Goal: Task Accomplishment & Management: Manage account settings

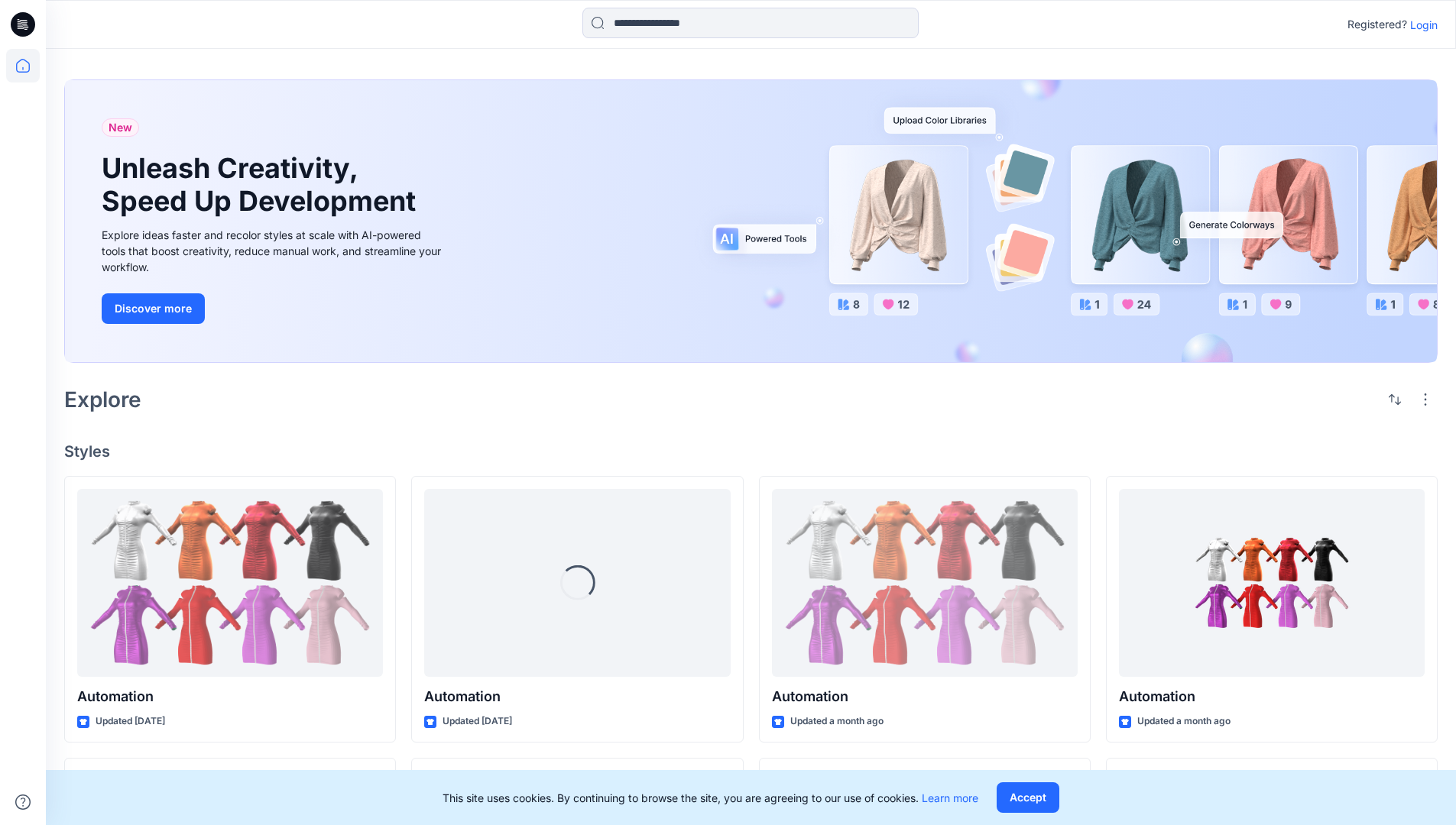
click at [1420, 24] on p "Login" at bounding box center [1423, 24] width 27 height 16
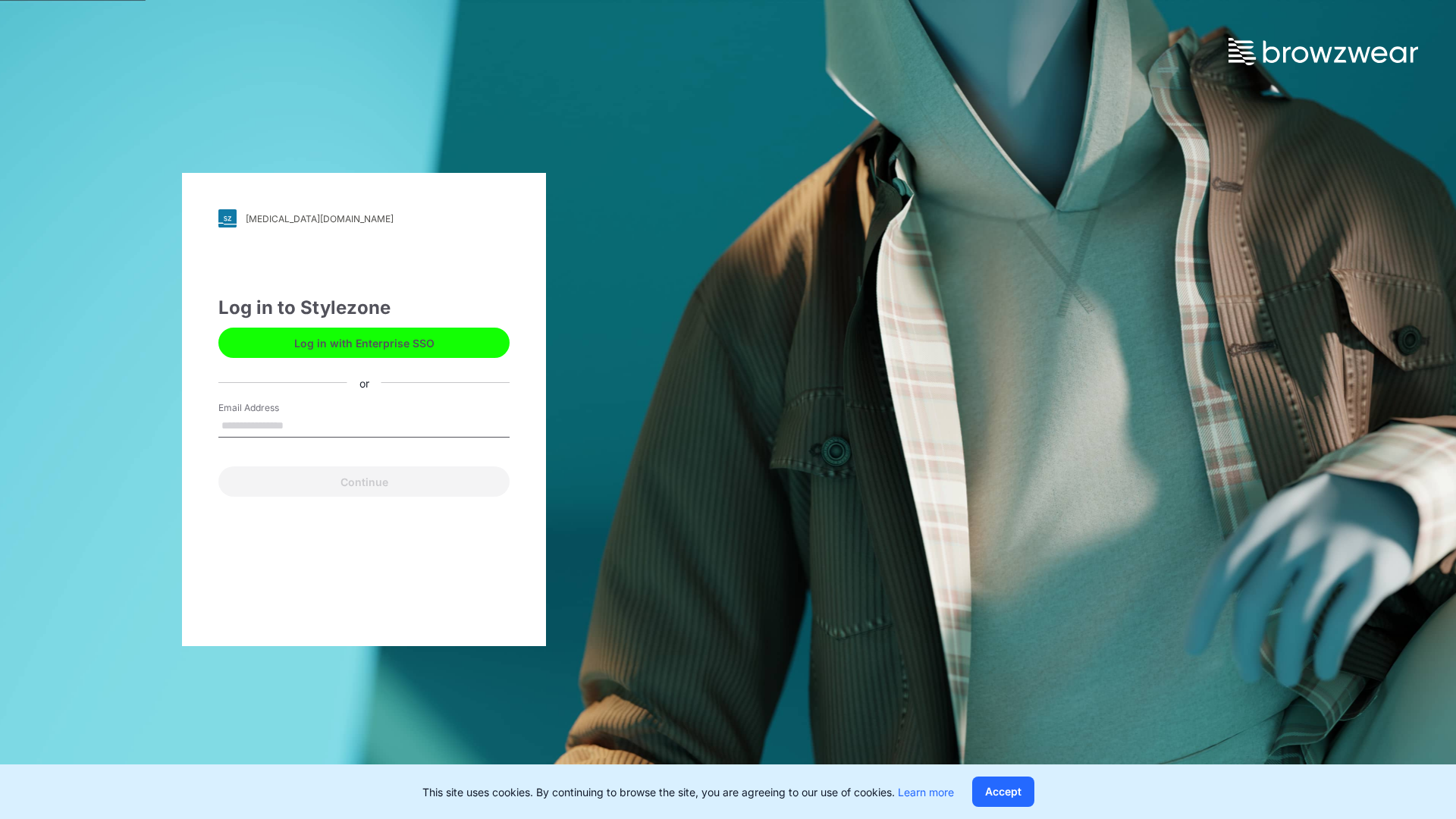
click at [300, 424] on input "Email Address" at bounding box center [364, 426] width 292 height 22
type input "**********"
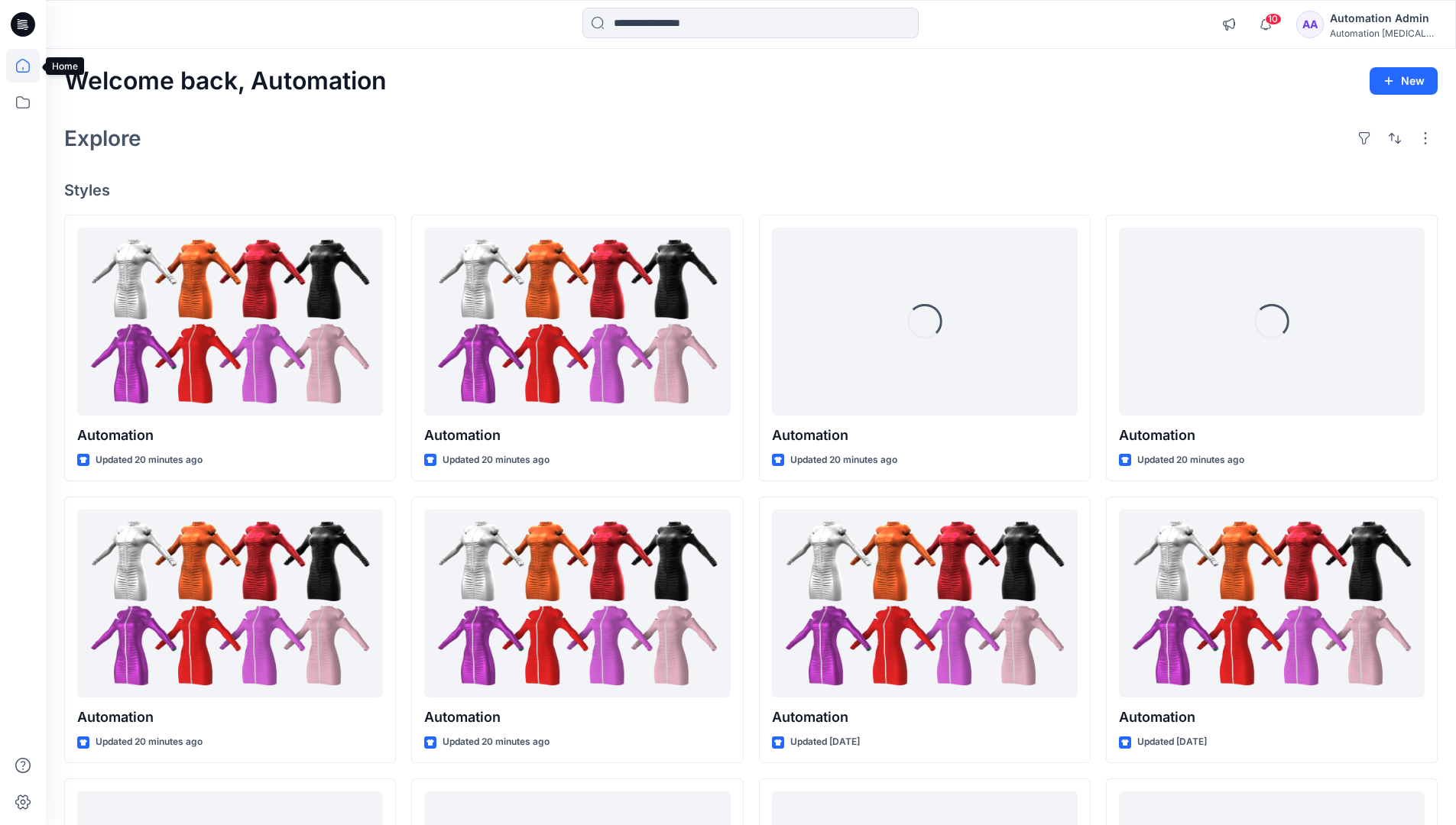
click at [29, 65] on icon at bounding box center [22, 65] width 14 height 14
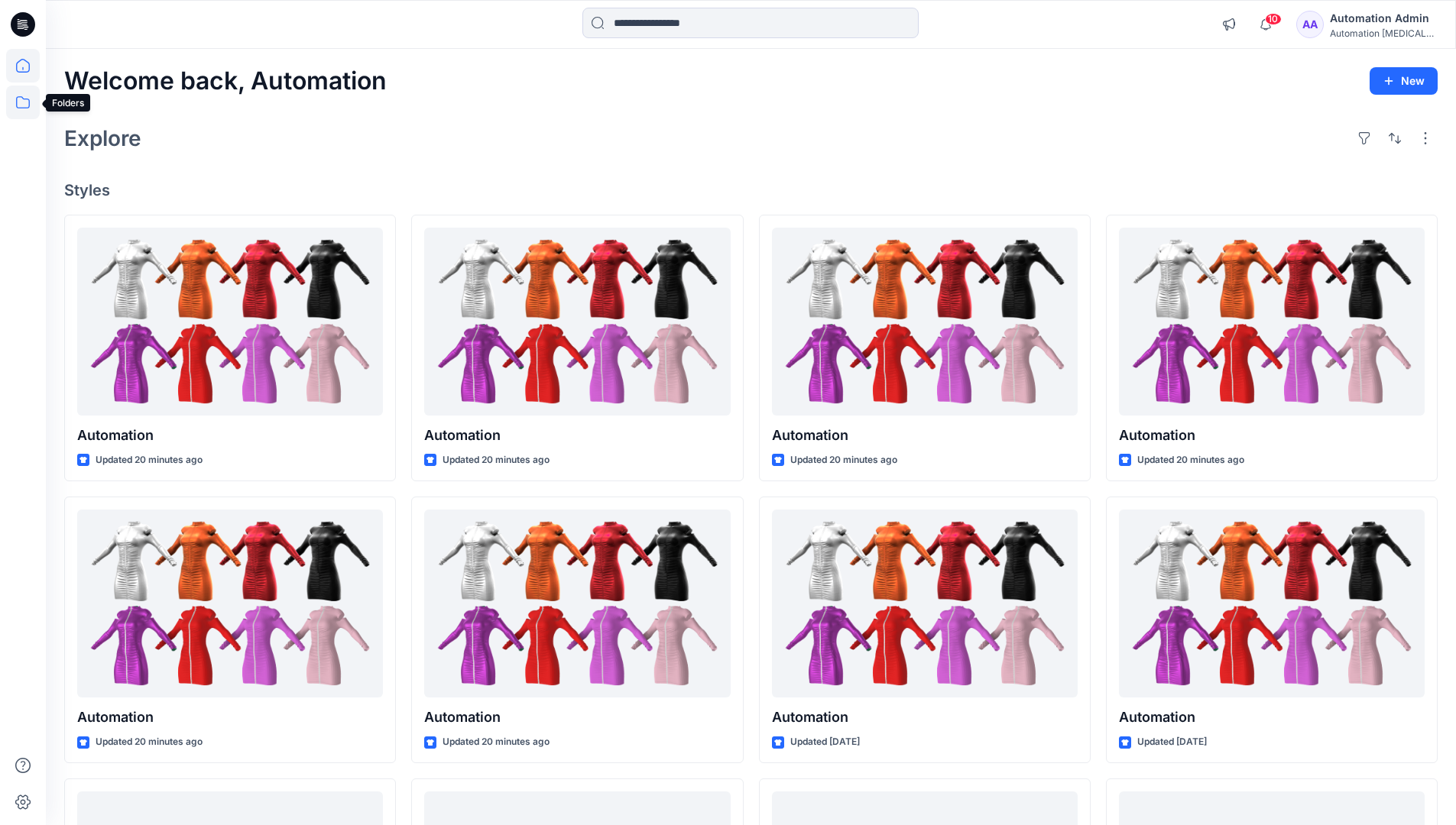
click at [20, 98] on icon at bounding box center [23, 102] width 34 height 34
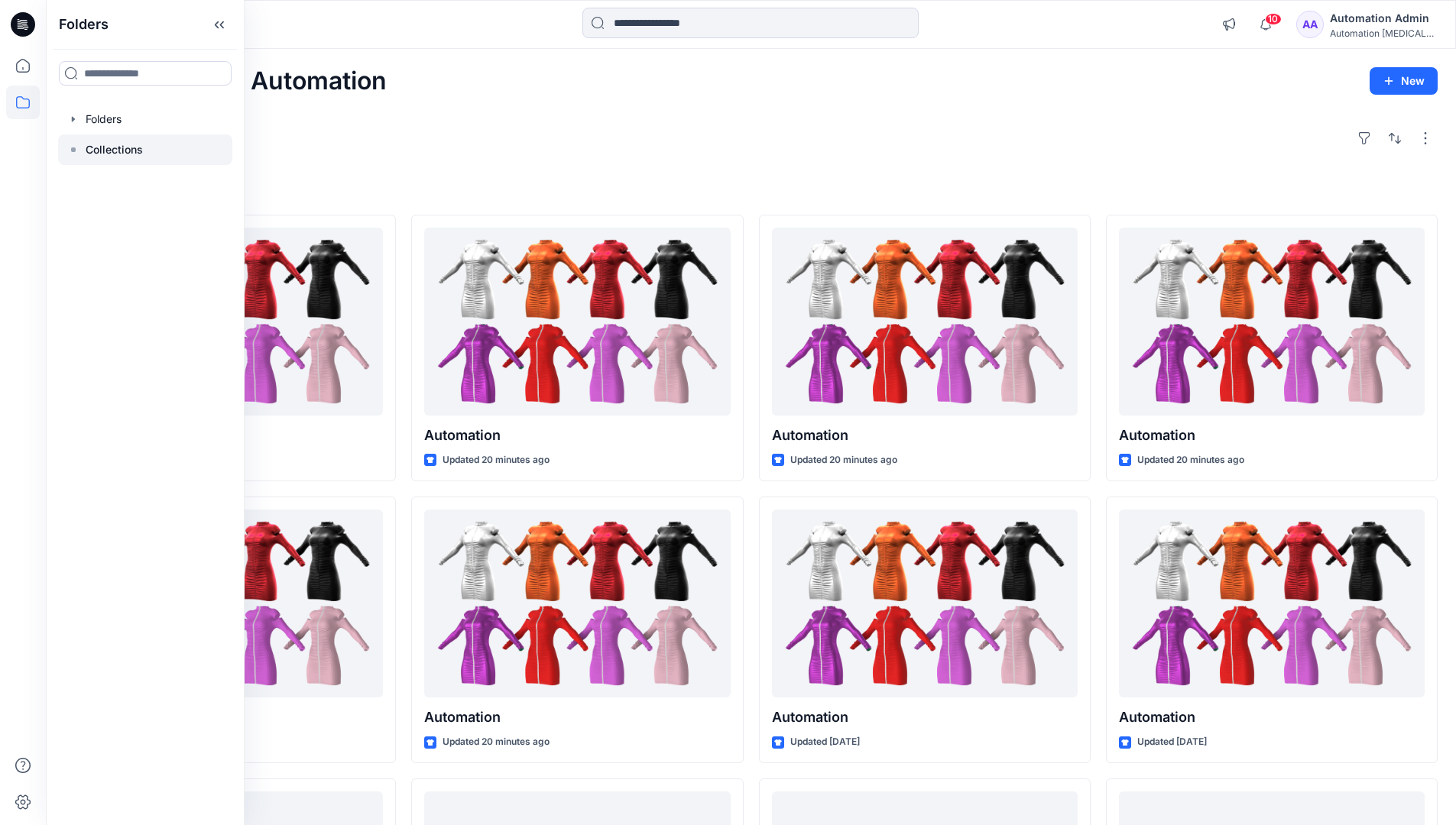
click at [102, 154] on p "Collections" at bounding box center [113, 150] width 57 height 19
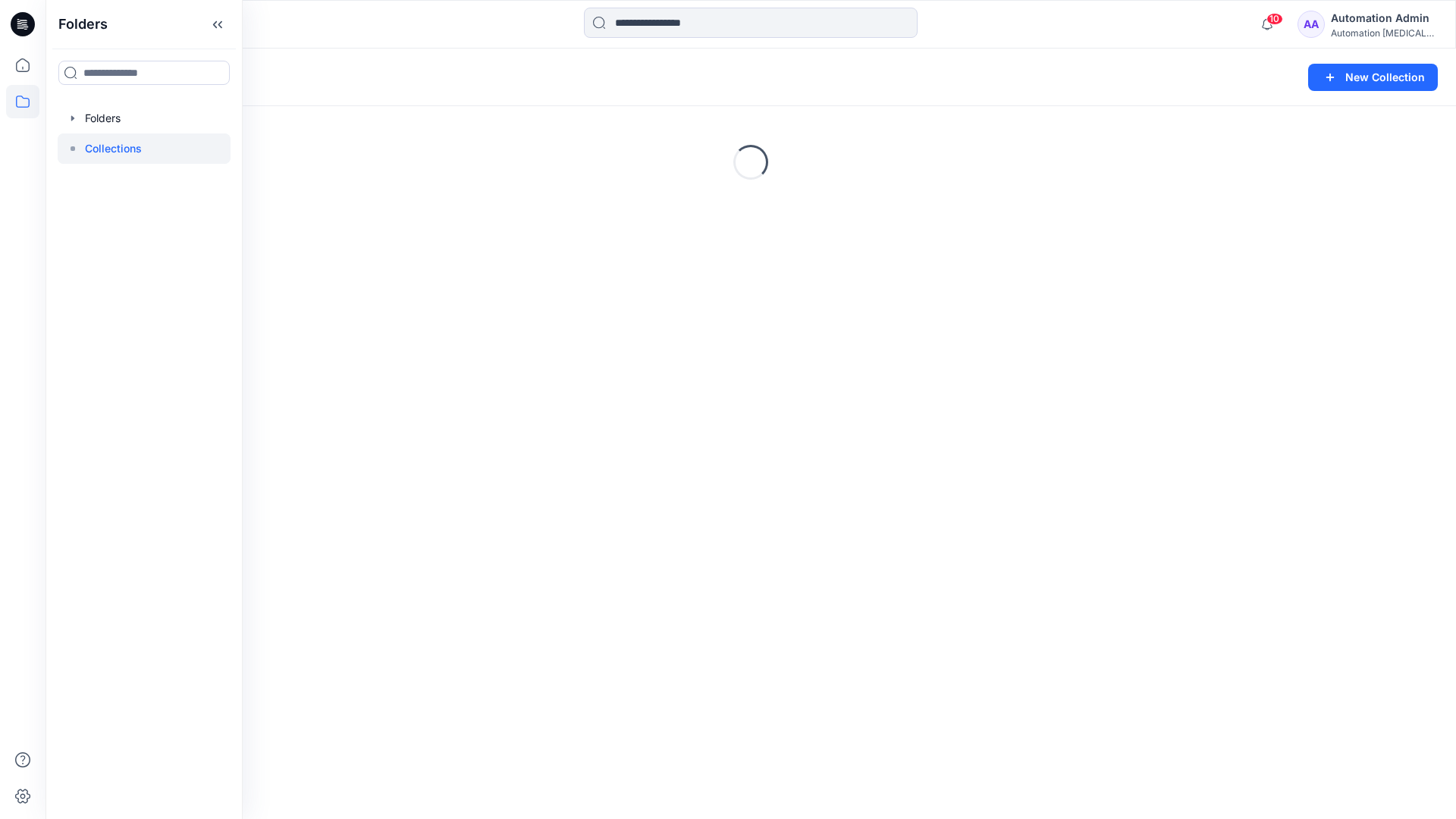
click at [1099, 204] on div "Collections New Collection Loading..." at bounding box center [750, 434] width 1410 height 771
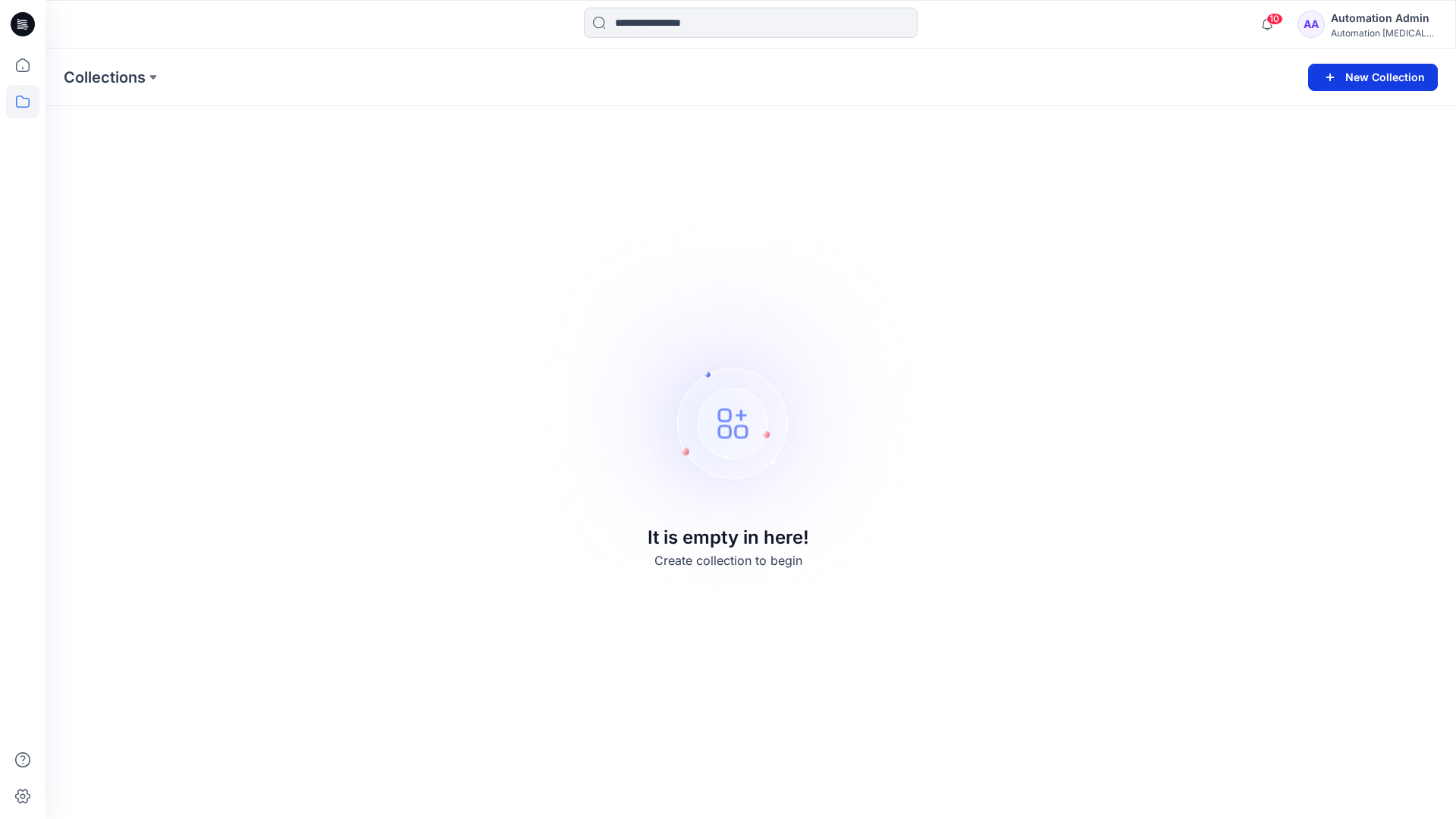
click at [1372, 73] on button "New Collection" at bounding box center [1373, 77] width 130 height 27
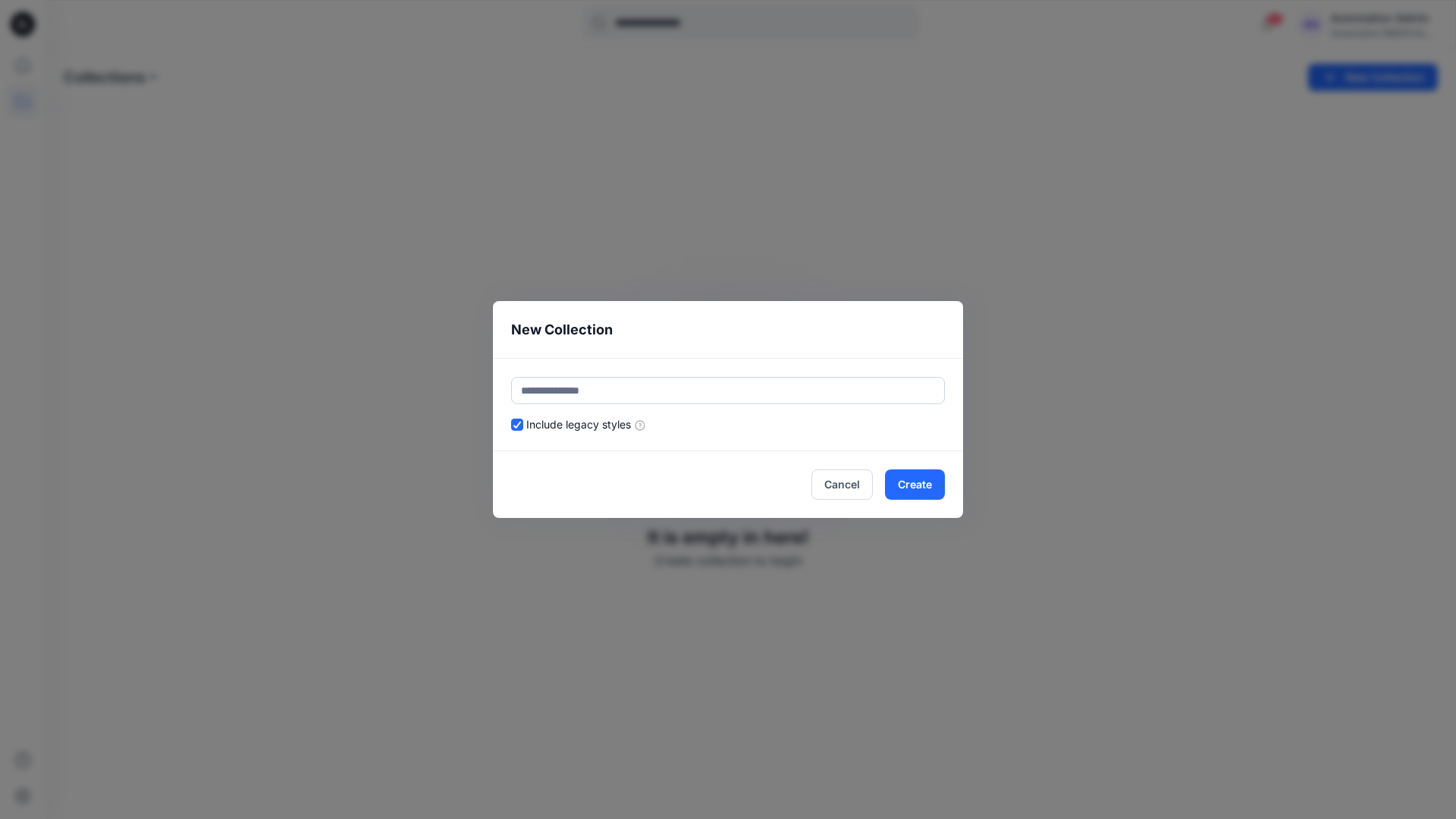
click at [759, 384] on input "text" at bounding box center [727, 390] width 434 height 27
type input "*********"
click at [907, 476] on button "Create" at bounding box center [915, 484] width 60 height 31
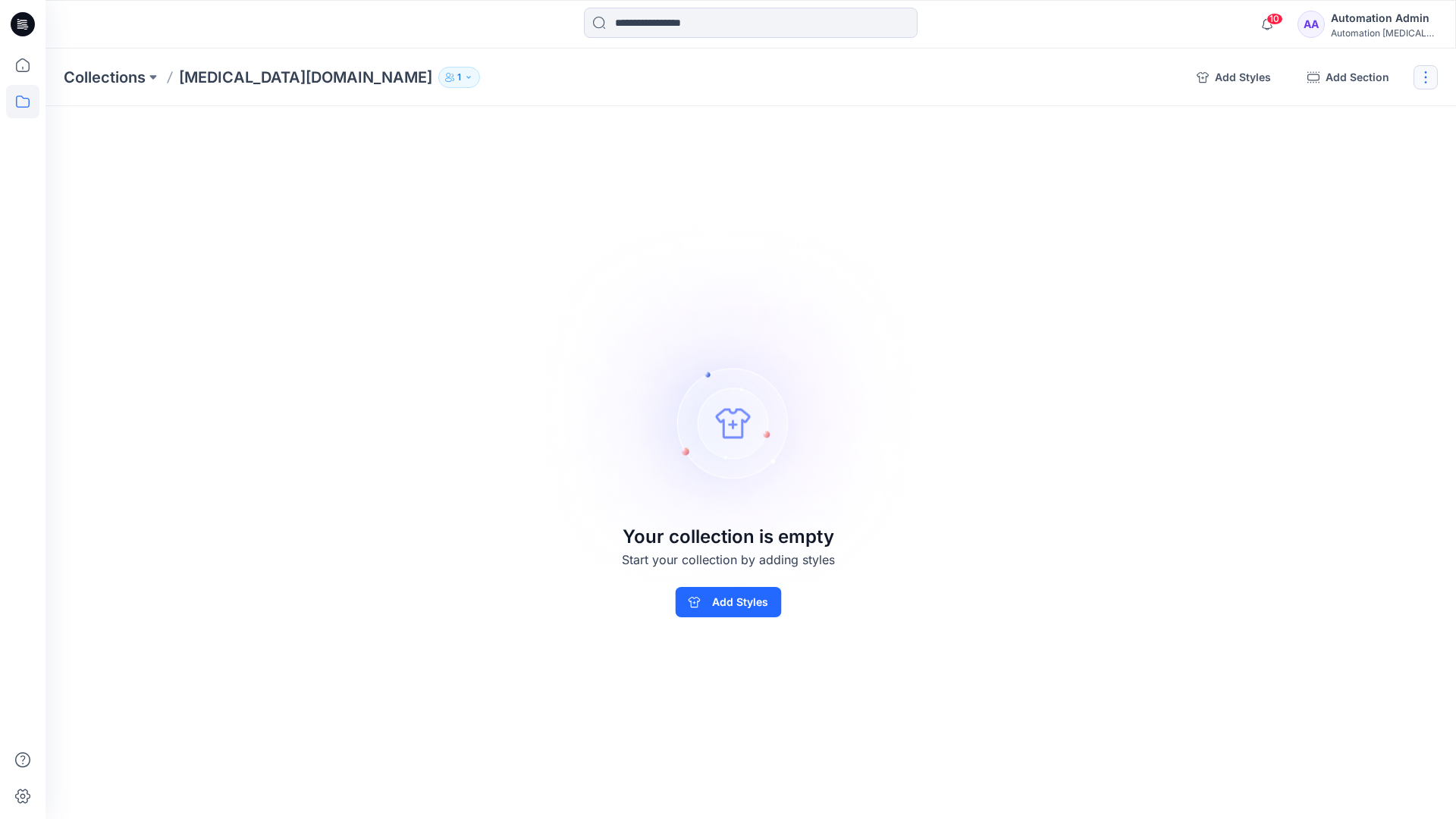
click at [1427, 82] on button "button" at bounding box center [1425, 77] width 24 height 24
click at [1363, 151] on button "Clone Collection" at bounding box center [1353, 147] width 163 height 28
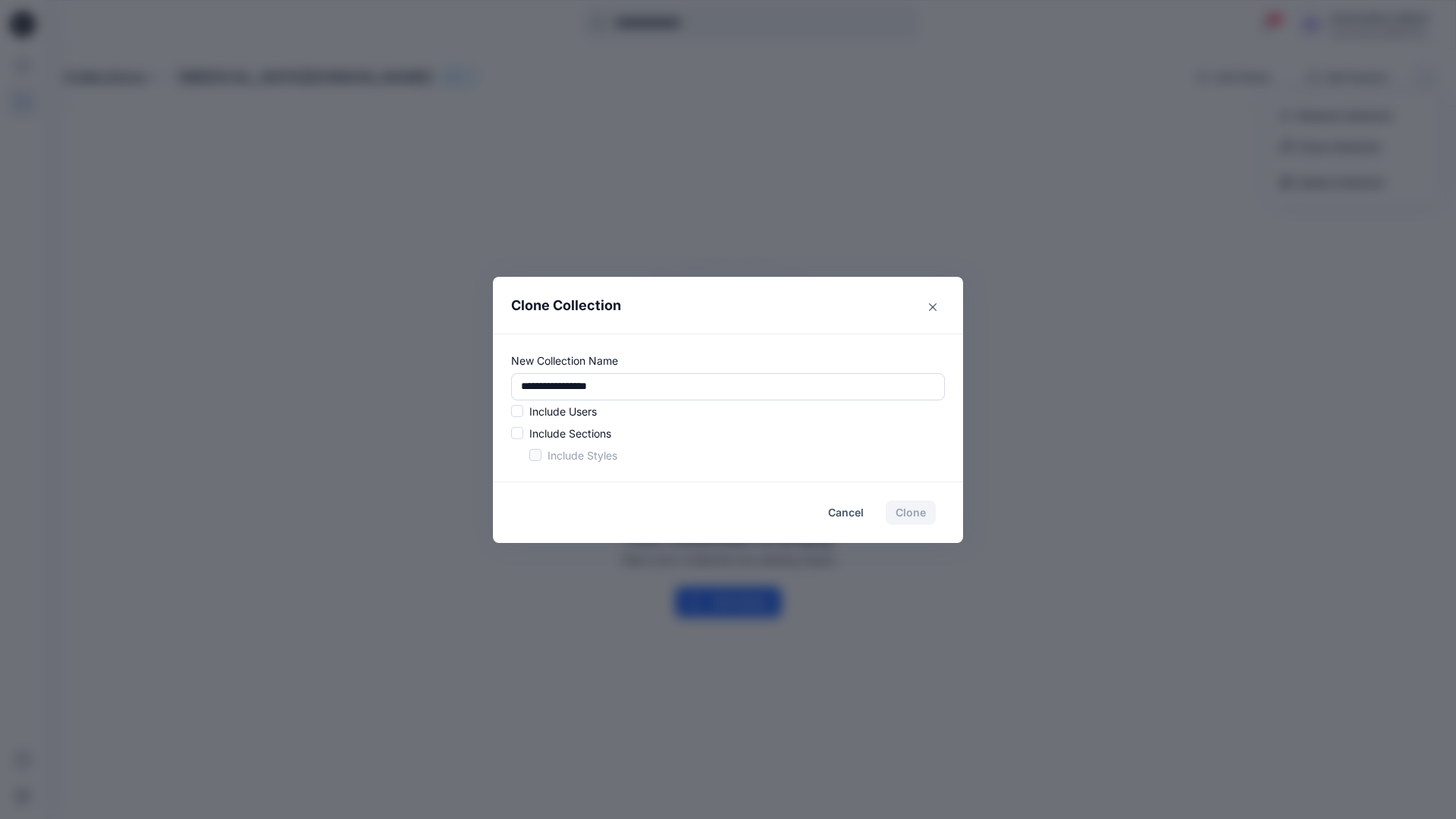
drag, startPoint x: 1363, startPoint y: 151, endPoint x: 479, endPoint y: 380, distance: 913.2
click at [479, 380] on div "**********" at bounding box center [728, 410] width 1456 height 819
type input "*"
click at [519, 413] on span at bounding box center [516, 410] width 12 height 12
click at [517, 436] on span at bounding box center [516, 433] width 12 height 12
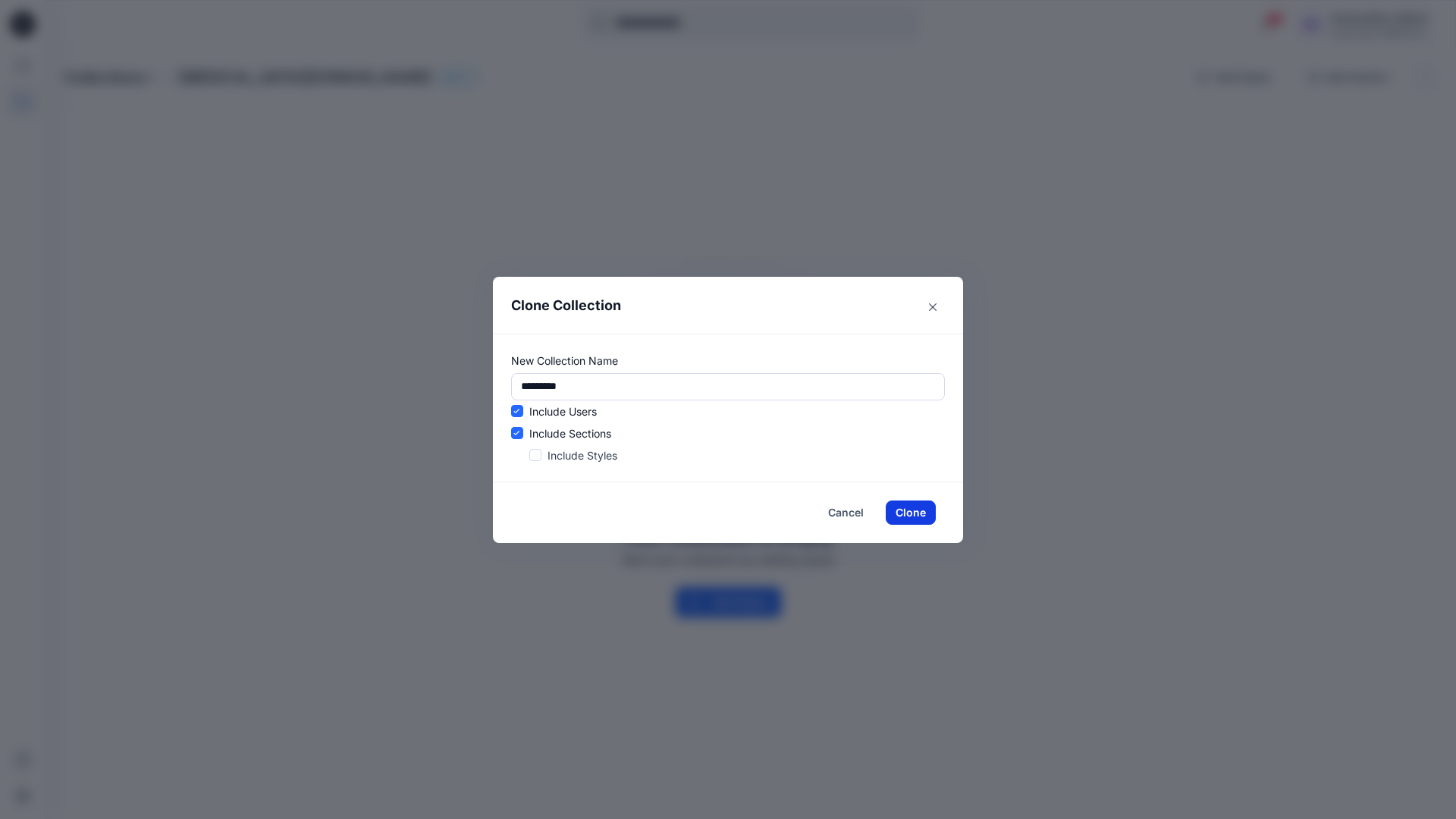
click at [905, 514] on button "Clone" at bounding box center [911, 513] width 50 height 24
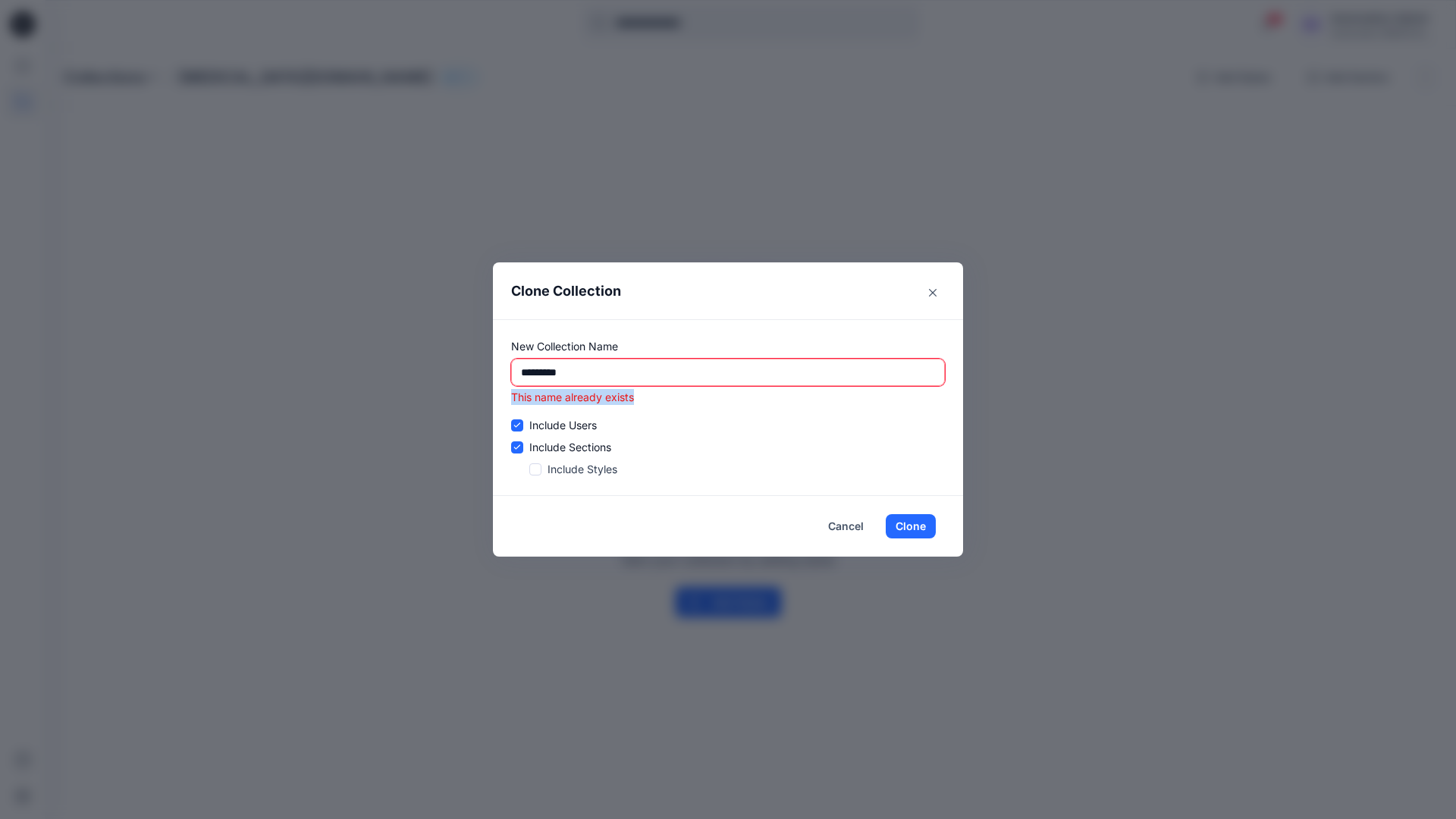
drag, startPoint x: 905, startPoint y: 514, endPoint x: 512, endPoint y: 400, distance: 409.2
click at [512, 400] on p "This name already exists" at bounding box center [727, 396] width 434 height 16
click at [644, 372] on input "*********" at bounding box center [727, 371] width 434 height 27
type input "*"
type input "**********"
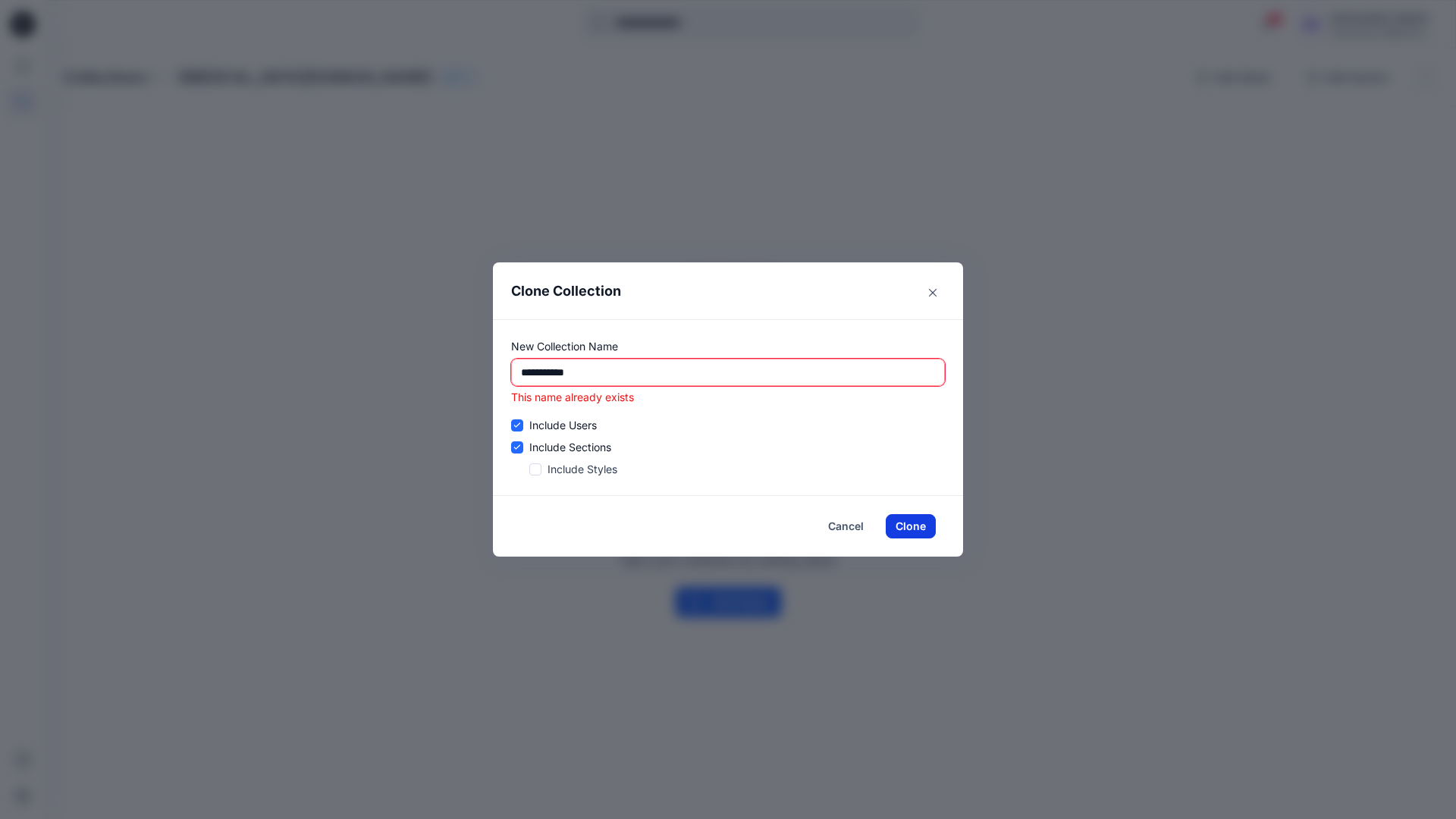
click at [918, 526] on button "Clone" at bounding box center [911, 526] width 50 height 24
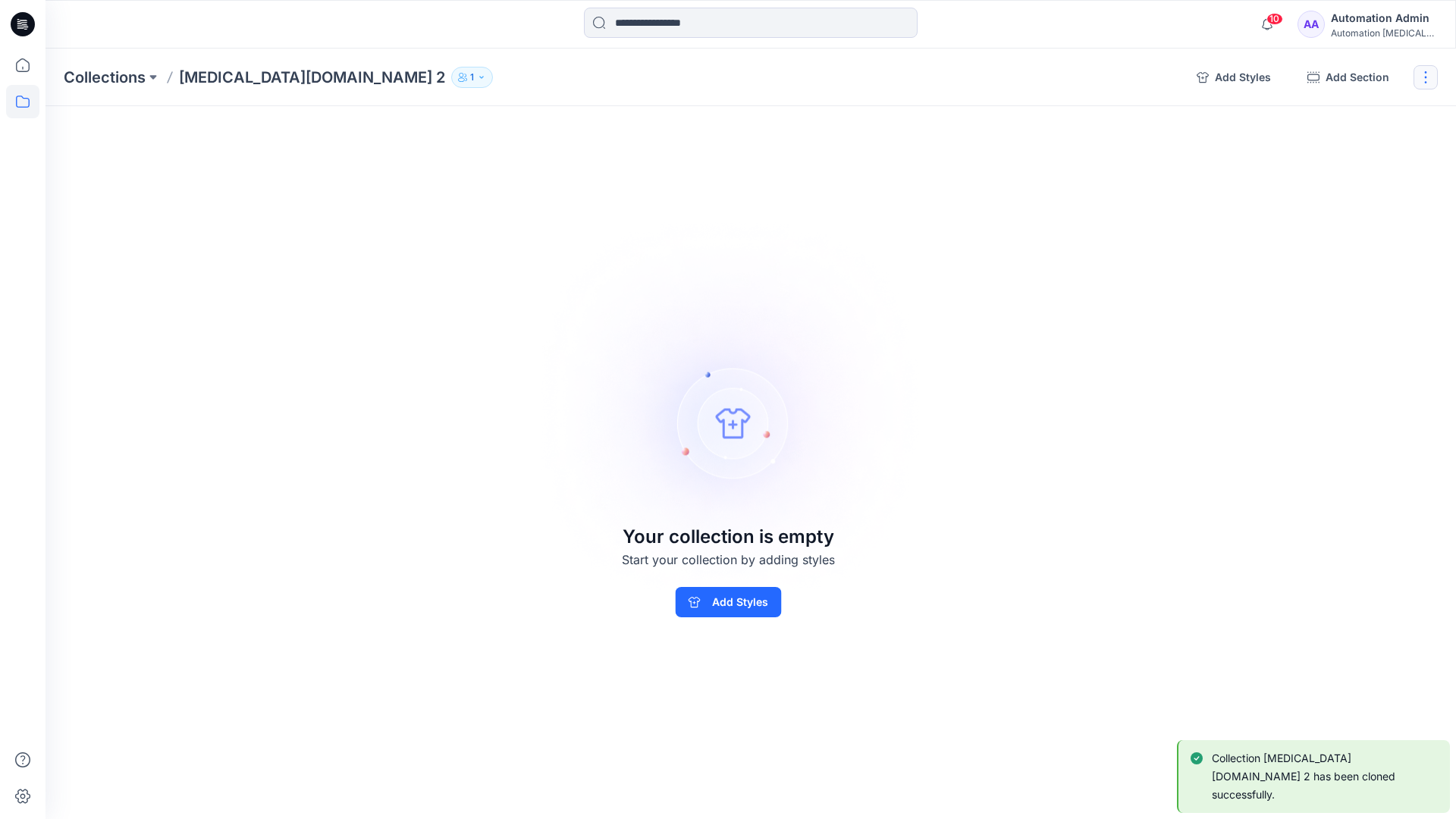
click at [1429, 78] on button "button" at bounding box center [1425, 77] width 24 height 24
click at [1366, 181] on button "Delete Collection" at bounding box center [1353, 182] width 163 height 28
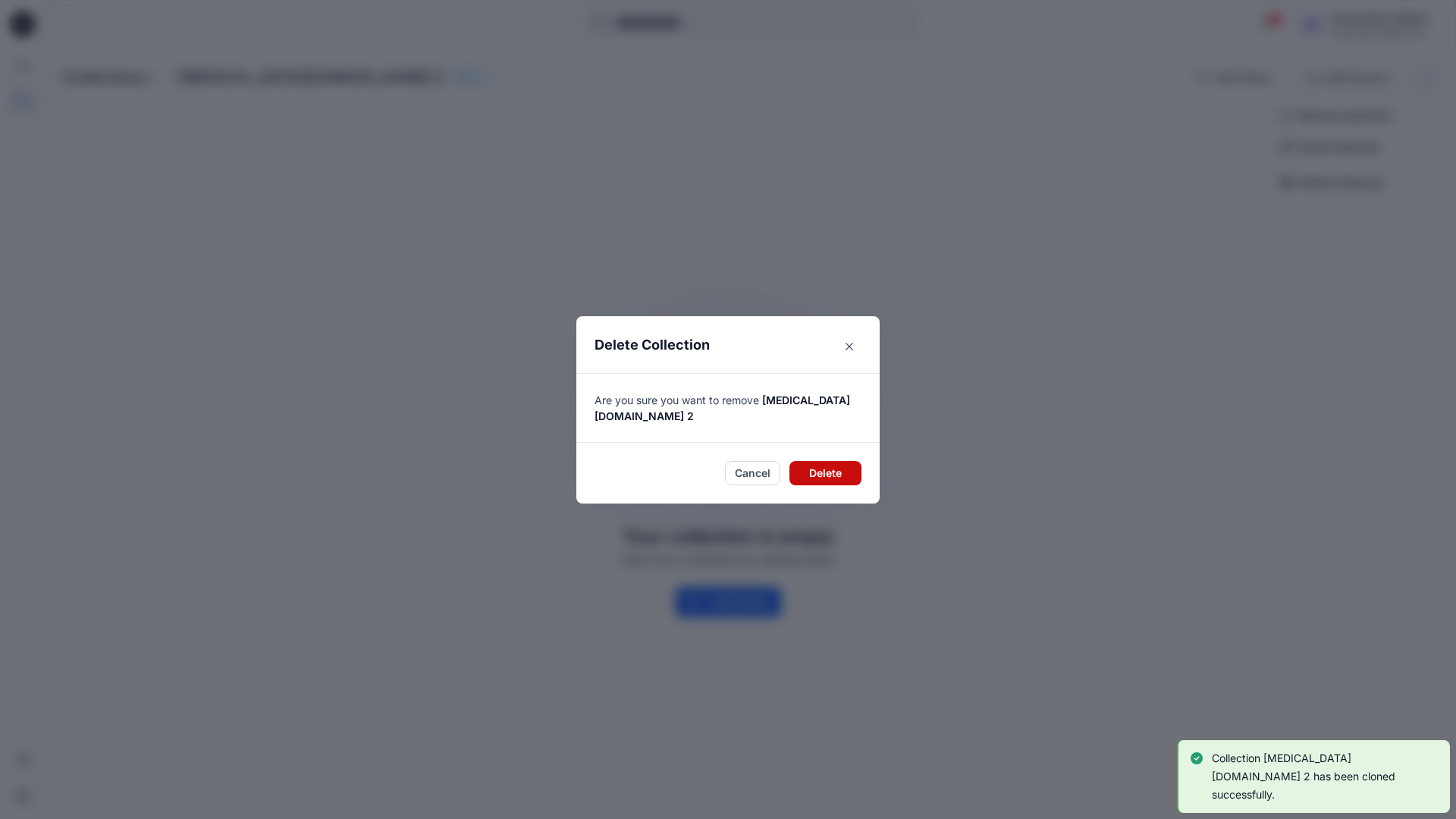
click at [838, 465] on button "Delete" at bounding box center [826, 473] width 72 height 24
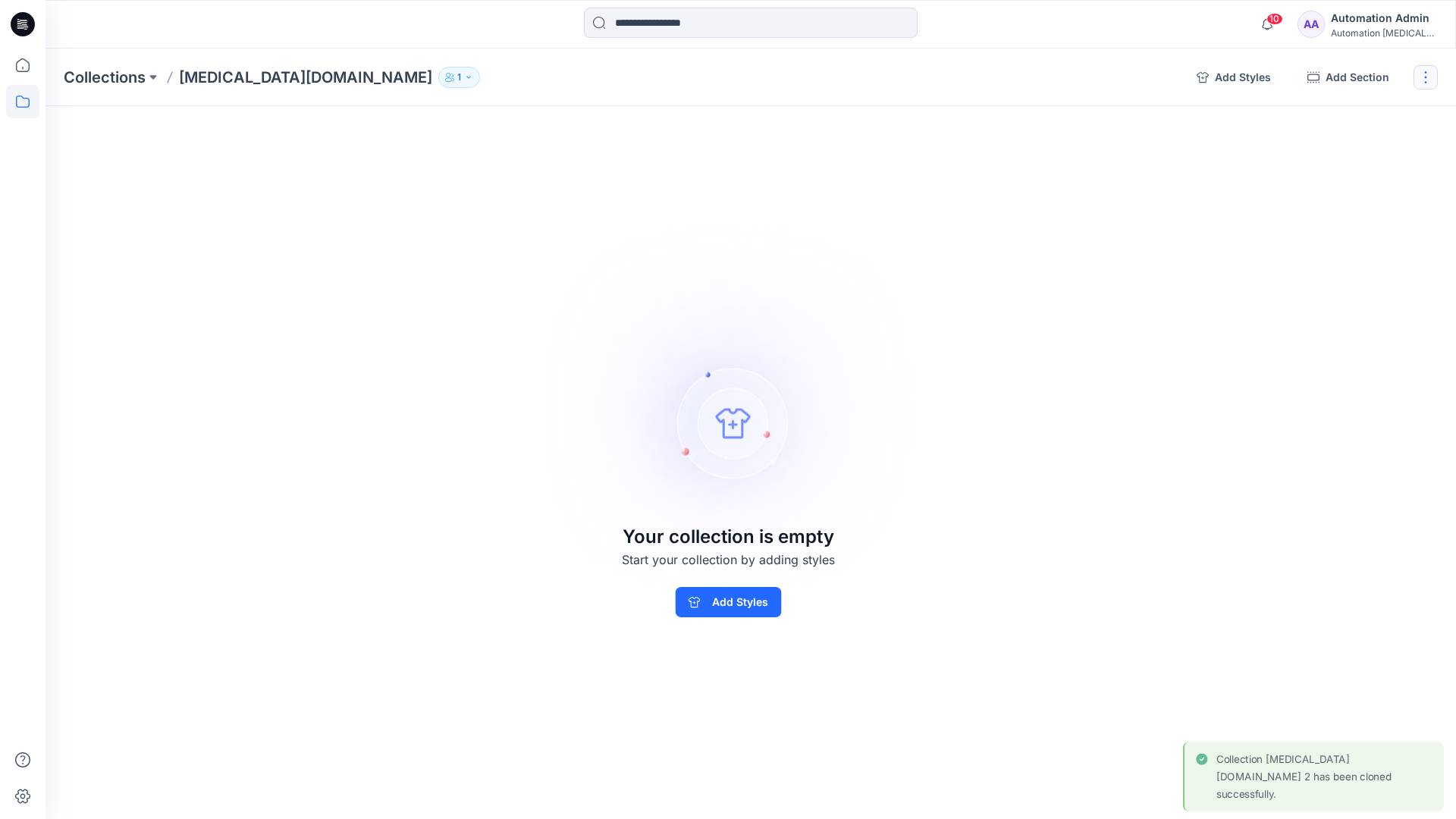
click at [1431, 76] on button "button" at bounding box center [1425, 77] width 24 height 24
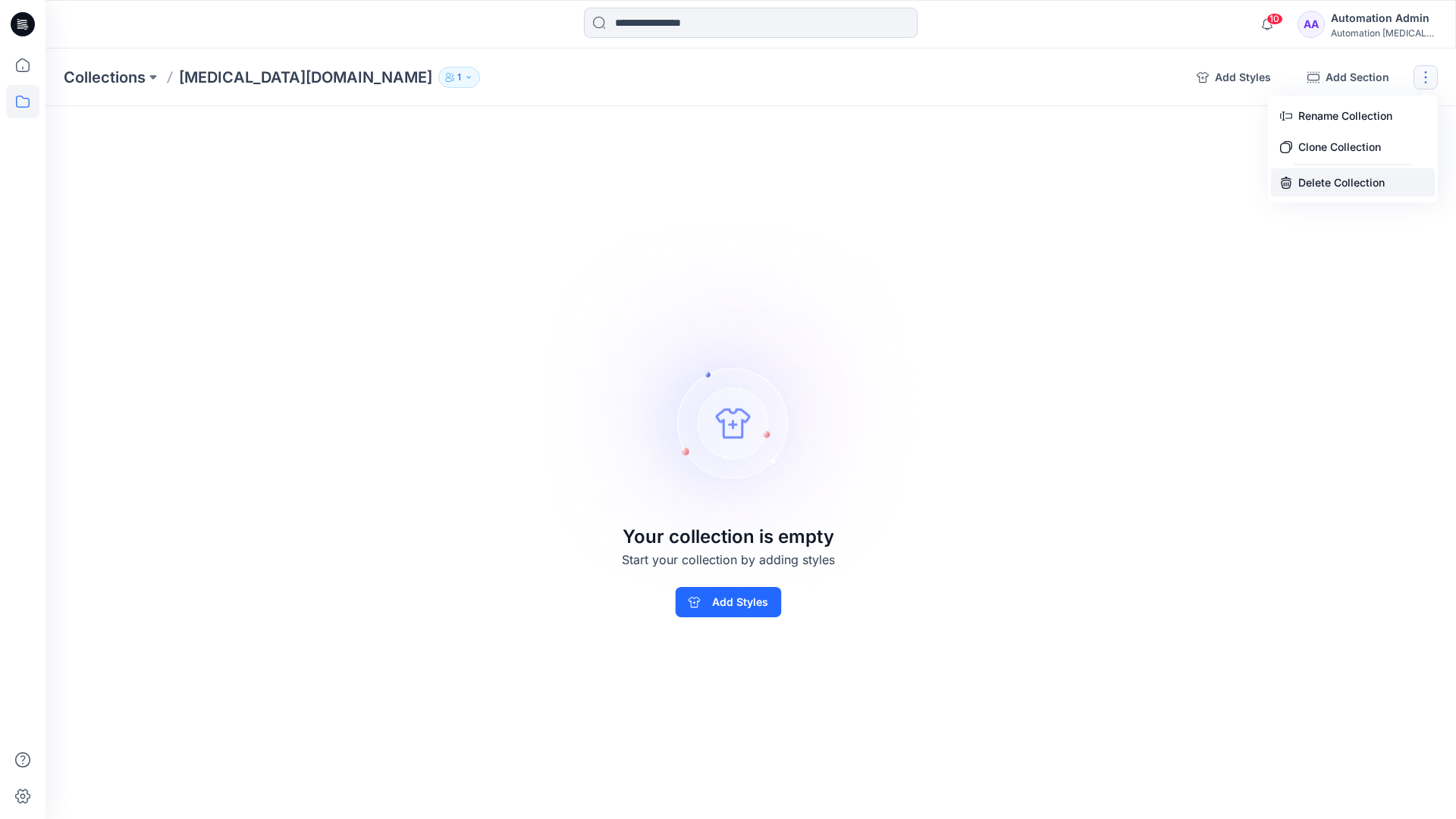
click at [1337, 184] on button "Delete Collection" at bounding box center [1353, 182] width 163 height 28
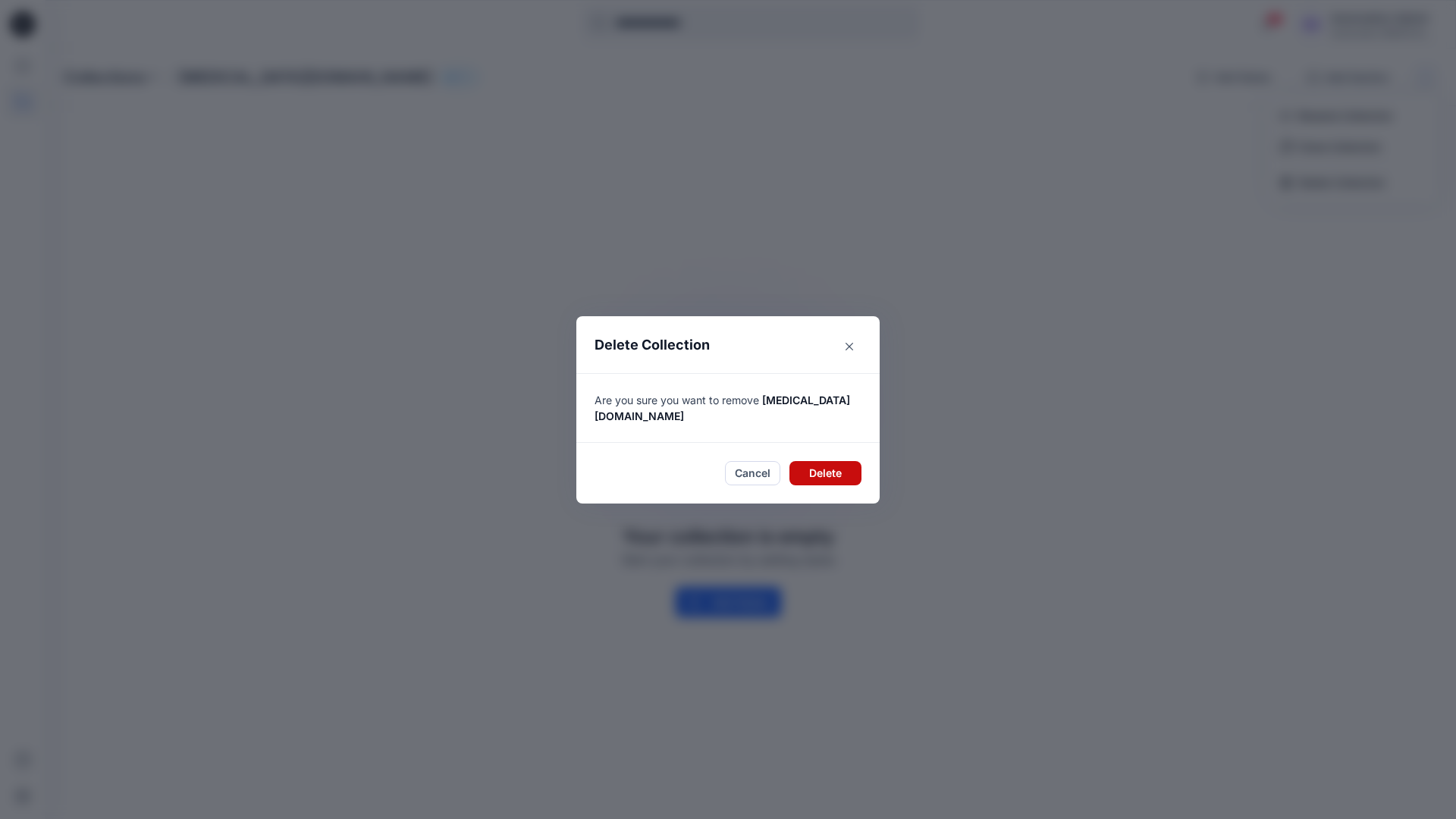
click at [823, 461] on button "Delete" at bounding box center [826, 473] width 72 height 24
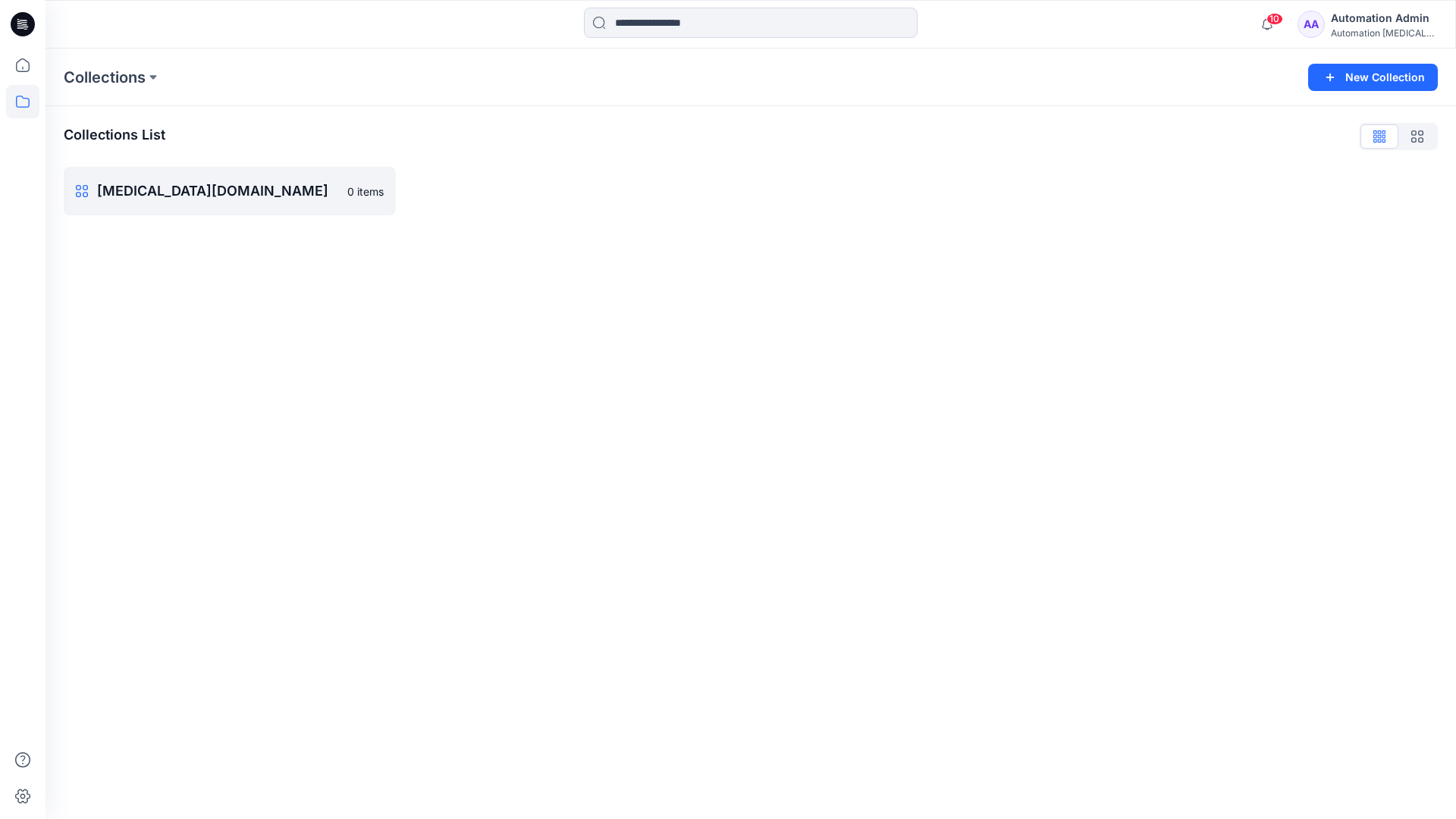
click at [1369, 18] on div "Automation Admin" at bounding box center [1384, 19] width 106 height 19
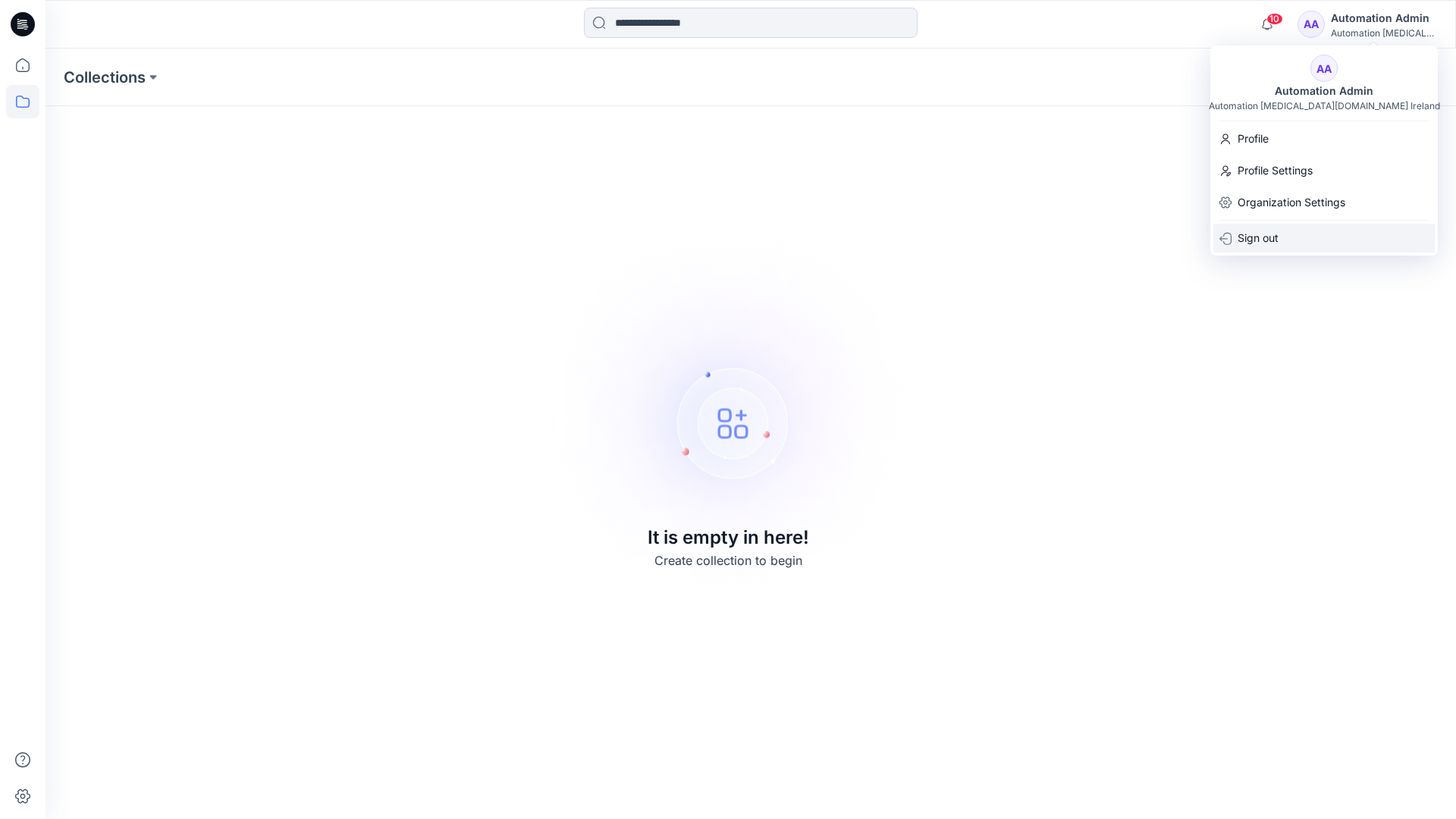
click at [1280, 231] on div "Sign out" at bounding box center [1323, 238] width 221 height 29
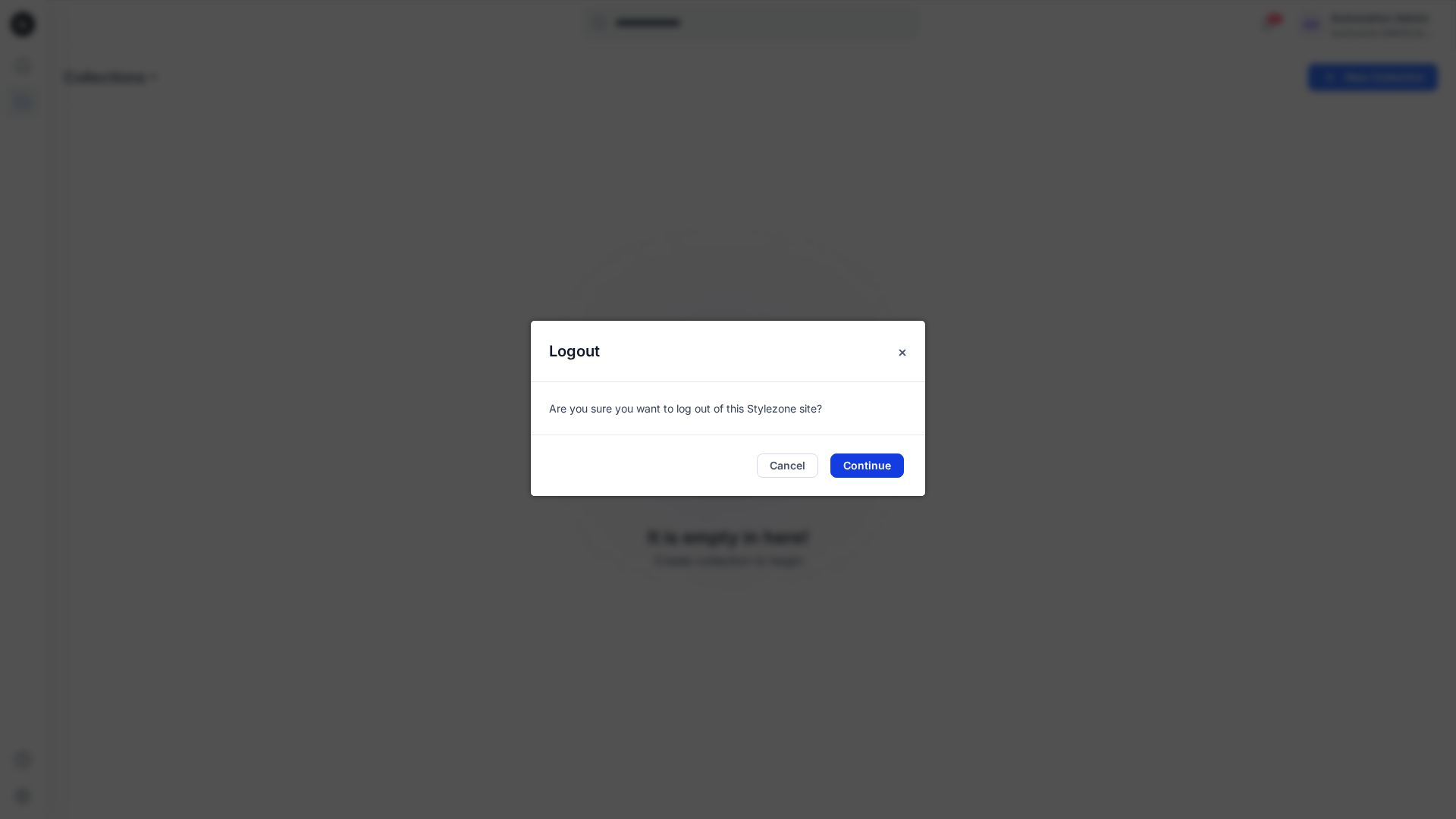
click at [889, 459] on button "Continue" at bounding box center [866, 465] width 73 height 24
